Goal: Check status: Check status

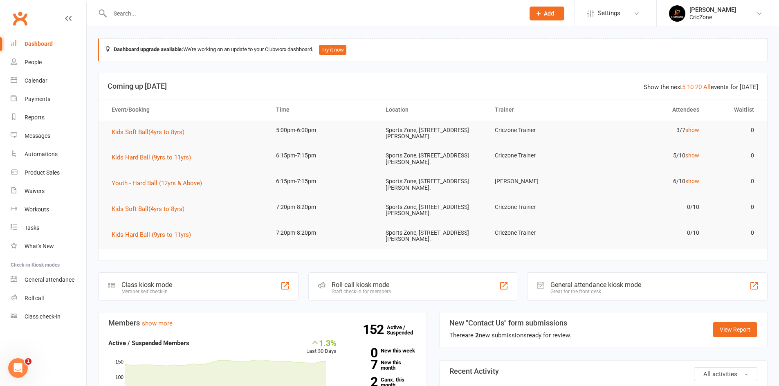
click at [157, 16] on input "text" at bounding box center [313, 13] width 411 height 11
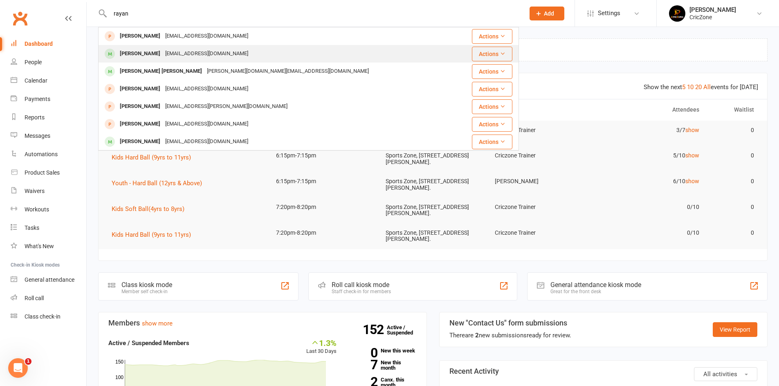
type input "rayan"
click at [139, 55] on div "[PERSON_NAME]" at bounding box center [139, 54] width 45 height 12
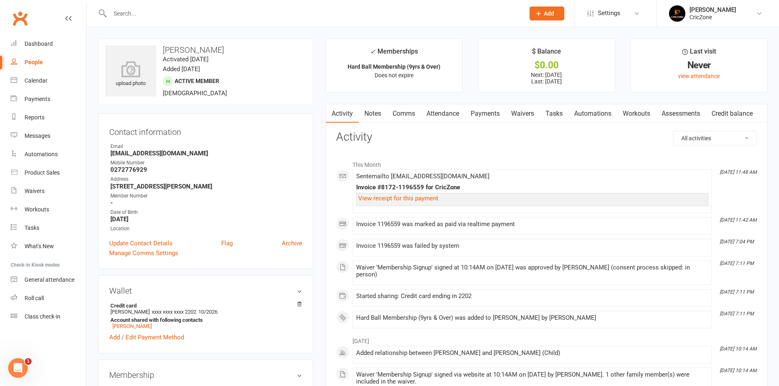
click at [481, 114] on link "Payments" at bounding box center [485, 113] width 40 height 19
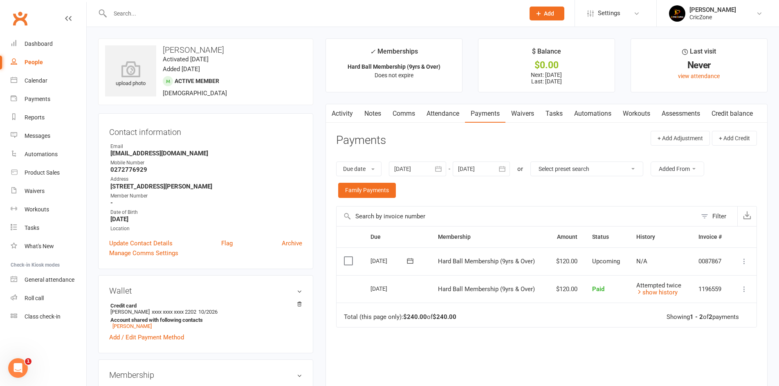
click at [415, 172] on div at bounding box center [417, 169] width 57 height 15
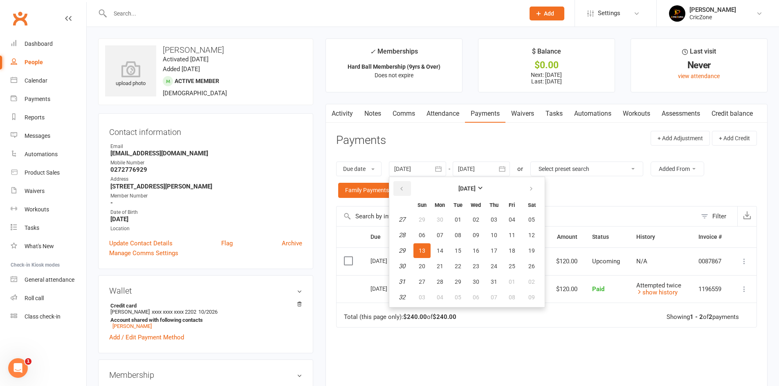
click at [405, 188] on icon "button" at bounding box center [402, 189] width 6 height 7
click at [490, 214] on button "01" at bounding box center [494, 219] width 17 height 15
type input "[DATE]"
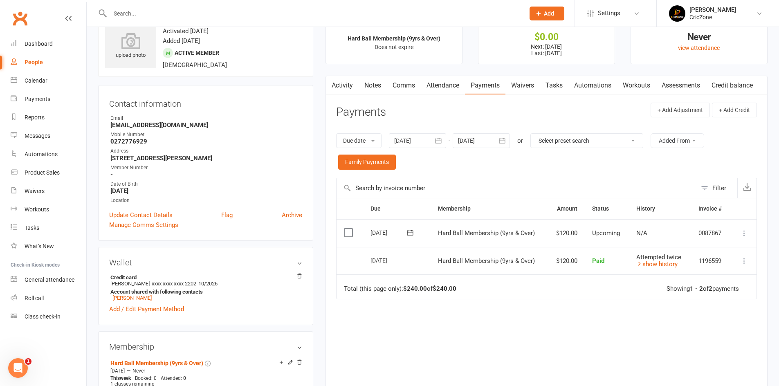
scroll to position [41, 0]
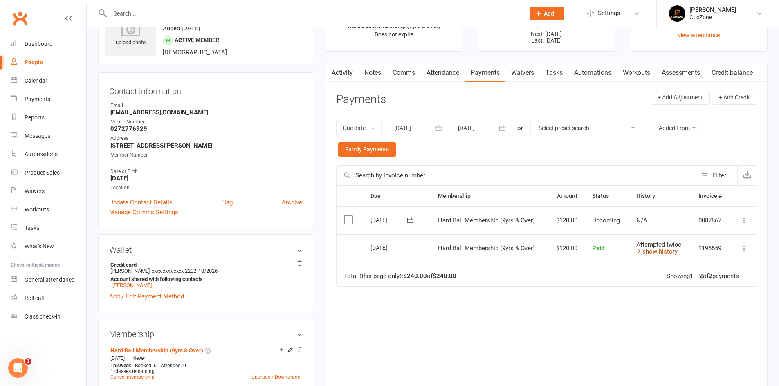
click at [670, 253] on link "show history" at bounding box center [656, 251] width 41 height 7
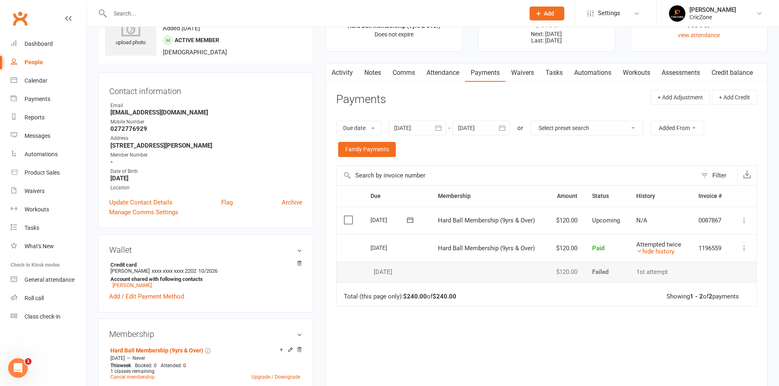
drag, startPoint x: 374, startPoint y: 275, endPoint x: 408, endPoint y: 280, distance: 34.3
click at [408, 280] on td "[DATE]" at bounding box center [396, 272] width 67 height 20
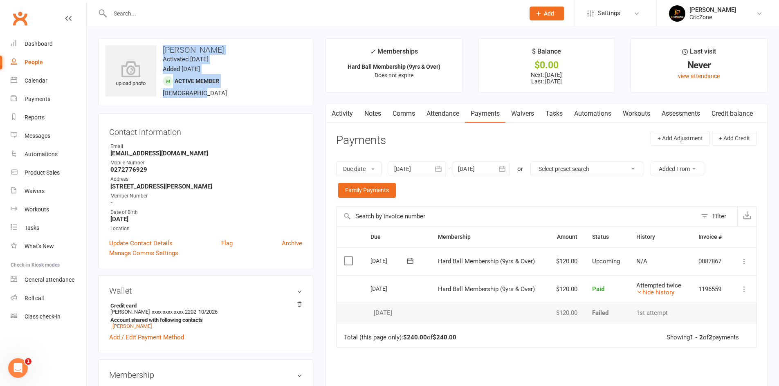
drag, startPoint x: 162, startPoint y: 51, endPoint x: 228, endPoint y: 92, distance: 78.2
click at [228, 92] on div "upload photo [PERSON_NAME] Activated [DATE] Added [DATE] Active member [DEMOGRA…" at bounding box center [205, 71] width 215 height 67
click at [233, 106] on contact-information "upload photo [PERSON_NAME] Activated [DATE] Added [DATE] Active member [DEMOGRA…" at bounding box center [205, 153] width 215 height 231
drag, startPoint x: 229, startPoint y: 93, endPoint x: 162, endPoint y: 42, distance: 84.6
click at [162, 42] on div "upload photo [PERSON_NAME] Activated [DATE] Added [DATE] Active member [DEMOGRA…" at bounding box center [205, 71] width 215 height 67
